Goal: Navigation & Orientation: Find specific page/section

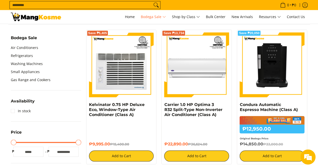
scroll to position [176, 0]
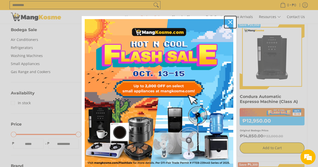
click at [228, 24] on icon "close icon" at bounding box center [230, 22] width 4 height 4
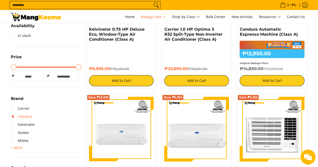
scroll to position [251, 0]
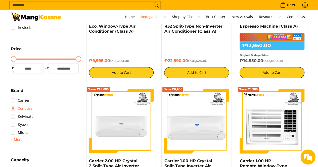
click at [20, 110] on link "Condura" at bounding box center [22, 108] width 22 height 8
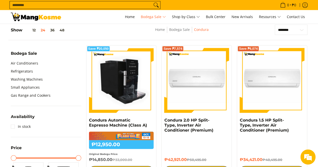
scroll to position [102, 0]
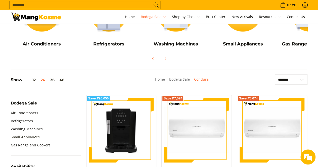
click at [34, 136] on link "Small Appliances" at bounding box center [25, 137] width 29 height 8
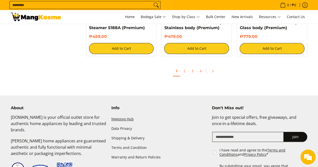
scroll to position [1105, 0]
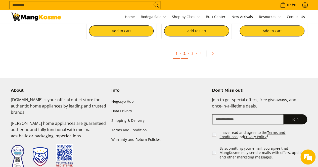
click at [185, 53] on link "2" at bounding box center [184, 53] width 7 height 10
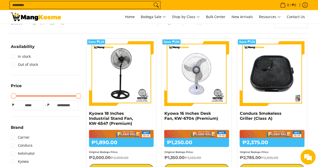
scroll to position [126, 0]
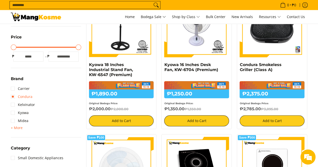
click at [19, 97] on link "Condura" at bounding box center [22, 97] width 22 height 8
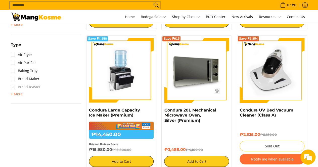
scroll to position [351, 0]
